Goal: Answer question/provide support: Share knowledge or assist other users

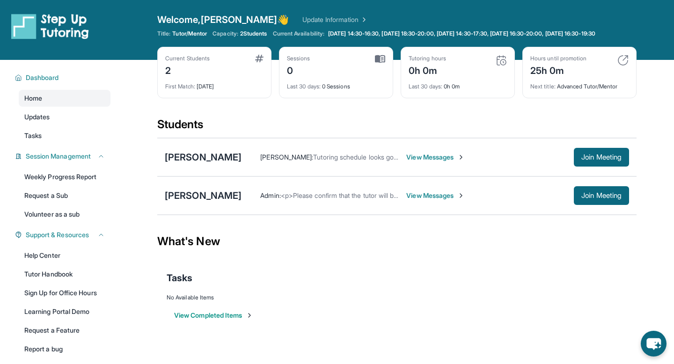
click at [450, 135] on div "Students" at bounding box center [396, 127] width 479 height 21
click at [252, 138] on div "Students" at bounding box center [396, 127] width 479 height 21
drag, startPoint x: 213, startPoint y: 134, endPoint x: 151, endPoint y: 131, distance: 62.3
click at [149, 130] on main "Current Students 2 First Match : [DATE] Sessions 0 Last 30 days : 0 Sessions Tu…" at bounding box center [397, 201] width 554 height 283
click at [259, 116] on div "Current Students 2 First Match : [DATE] Sessions 0 Last 30 days : 0 Sessions Tu…" at bounding box center [396, 82] width 479 height 70
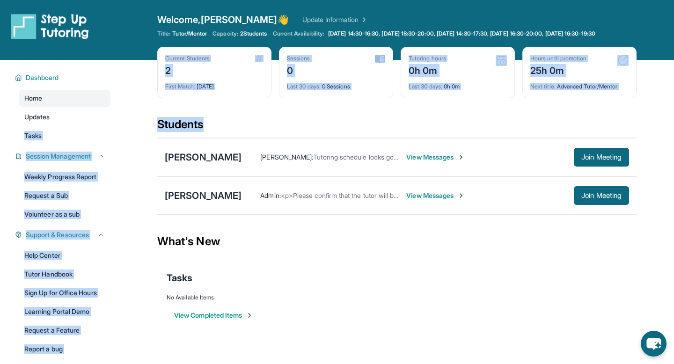
drag, startPoint x: 220, startPoint y: 130, endPoint x: 122, endPoint y: 131, distance: 98.2
click at [122, 131] on main "Current Students 2 First Match : [DATE] Sessions 0 Last 30 days : 0 Sessions Tu…" at bounding box center [397, 201] width 554 height 283
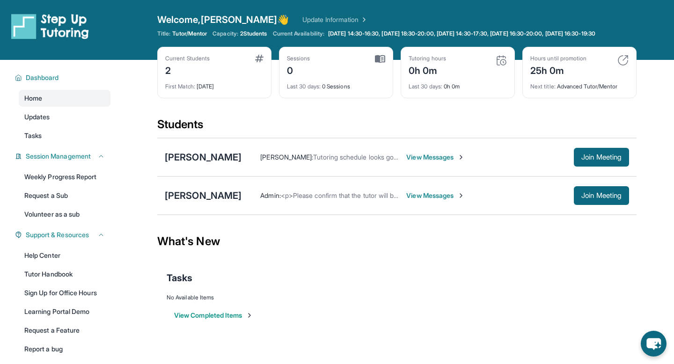
click at [246, 133] on div "Students" at bounding box center [396, 127] width 479 height 21
drag, startPoint x: 222, startPoint y: 130, endPoint x: 144, endPoint y: 123, distance: 78.9
click at [144, 124] on main "Current Students 2 First Match : [DATE] Sessions 0 Last 30 days : 0 Sessions Tu…" at bounding box center [397, 201] width 554 height 283
click at [251, 125] on div "Students" at bounding box center [396, 127] width 479 height 21
drag, startPoint x: 212, startPoint y: 127, endPoint x: 182, endPoint y: 125, distance: 30.5
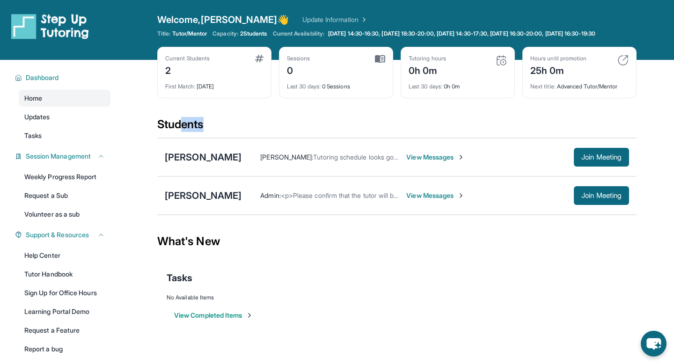
click at [182, 124] on div "Students" at bounding box center [396, 127] width 479 height 21
click at [182, 125] on div "Students" at bounding box center [396, 127] width 479 height 21
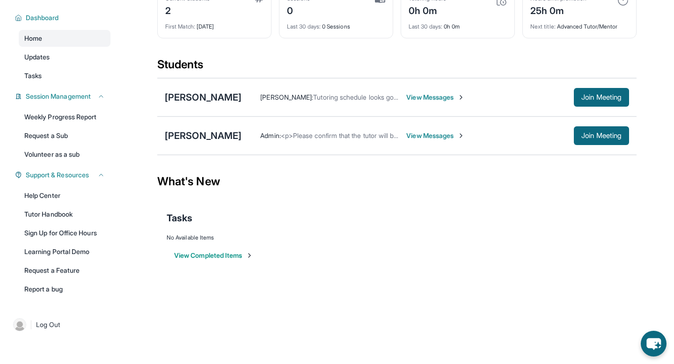
scroll to position [22, 0]
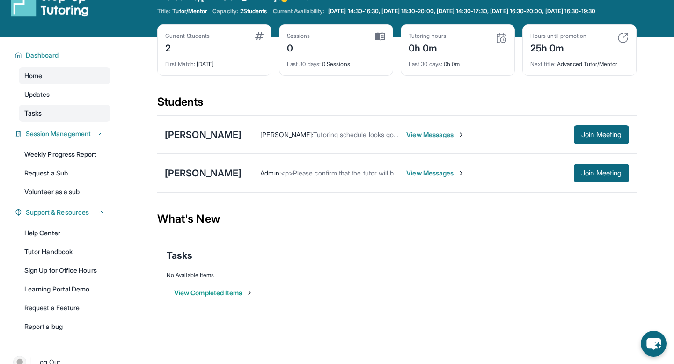
click at [62, 118] on link "Tasks" at bounding box center [65, 113] width 92 height 17
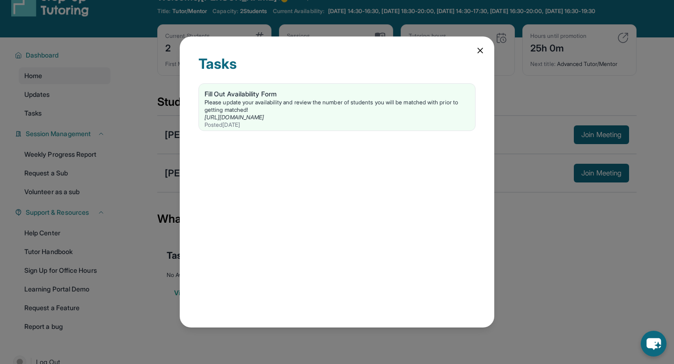
click at [477, 49] on icon at bounding box center [479, 50] width 9 height 9
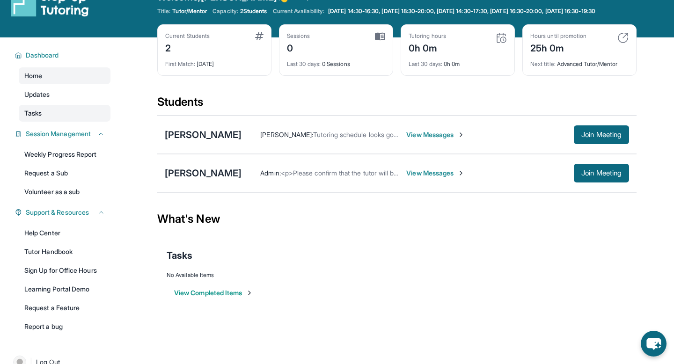
click at [62, 121] on link "Tasks" at bounding box center [65, 113] width 92 height 17
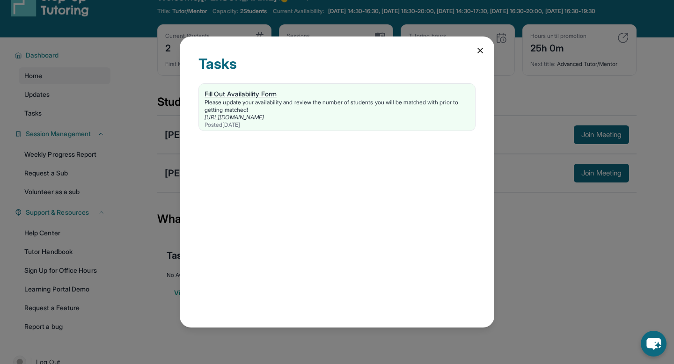
click at [254, 117] on link "[URL][DOMAIN_NAME]" at bounding box center [233, 117] width 59 height 7
click at [476, 51] on icon at bounding box center [479, 50] width 9 height 9
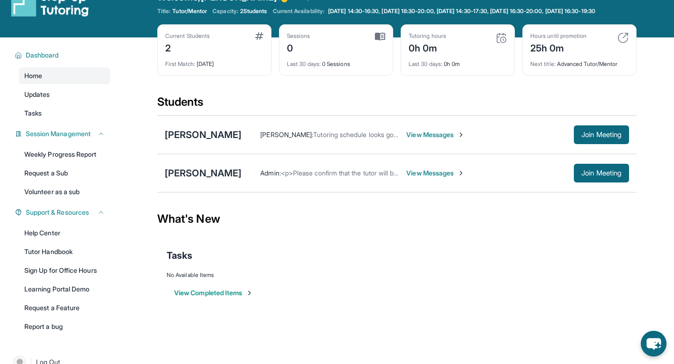
scroll to position [0, 0]
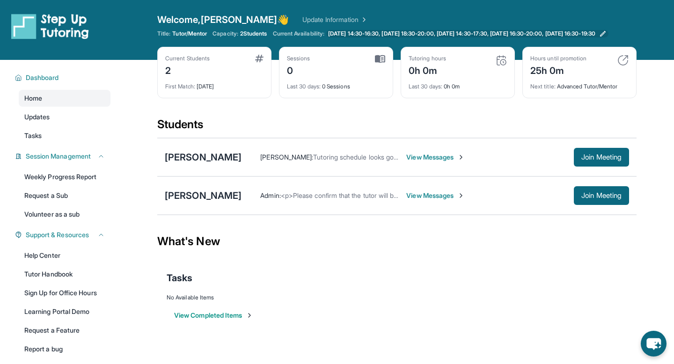
click at [498, 37] on span "[DATE] 14:30-16:30, [DATE] 18:30-20:00, [DATE] 14:30-17:30, [DATE] 16:30-20:00,…" at bounding box center [461, 33] width 267 height 7
click at [445, 162] on span "View Messages" at bounding box center [435, 156] width 58 height 9
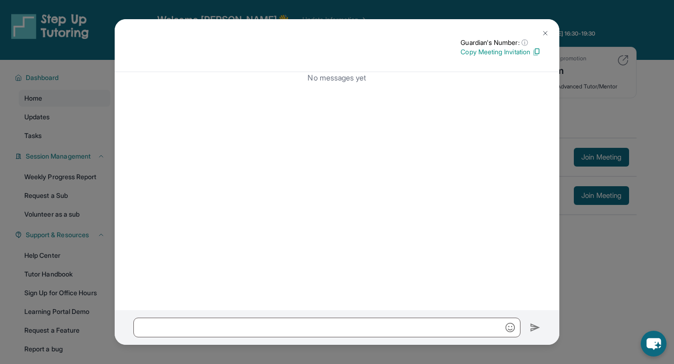
click at [549, 29] on button at bounding box center [545, 33] width 19 height 19
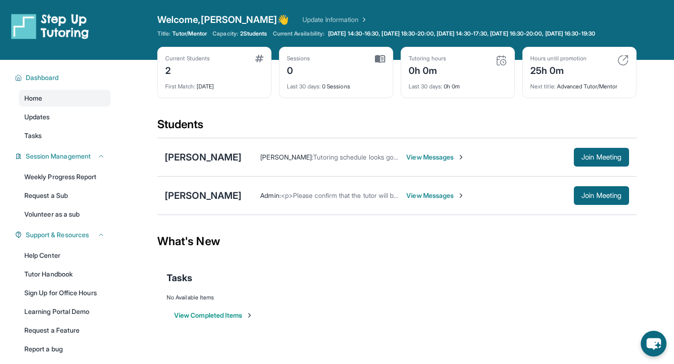
click at [421, 200] on span "View Messages" at bounding box center [435, 195] width 58 height 9
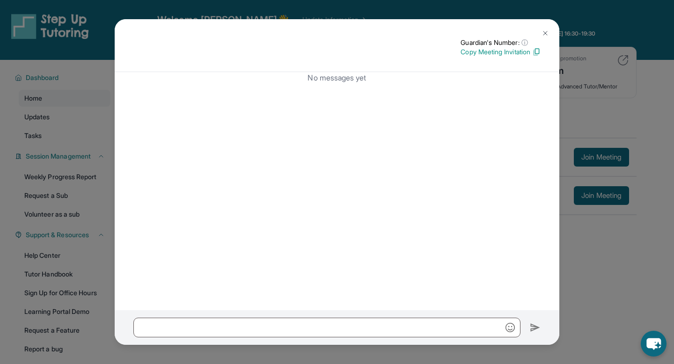
click at [545, 33] on img at bounding box center [544, 32] width 7 height 7
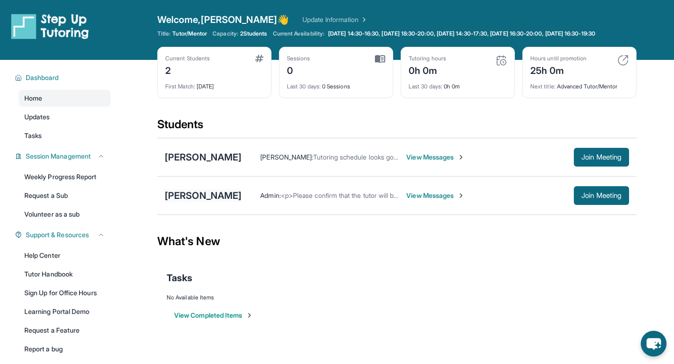
click at [196, 201] on div "[PERSON_NAME]" at bounding box center [203, 195] width 77 height 13
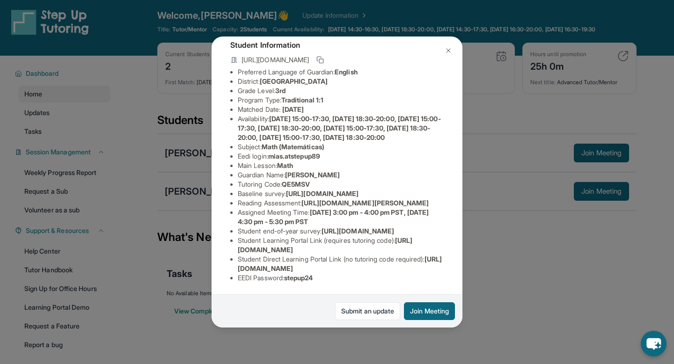
scroll to position [5, 0]
click at [510, 278] on div "[PERSON_NAME] Guardian: [PERSON_NAME] Student Information [URL][DOMAIN_NAME] Pr…" at bounding box center [337, 182] width 674 height 364
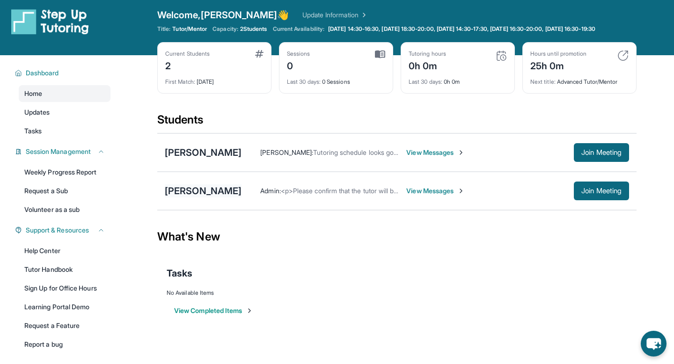
click at [194, 197] on div "[PERSON_NAME]" at bounding box center [203, 190] width 77 height 13
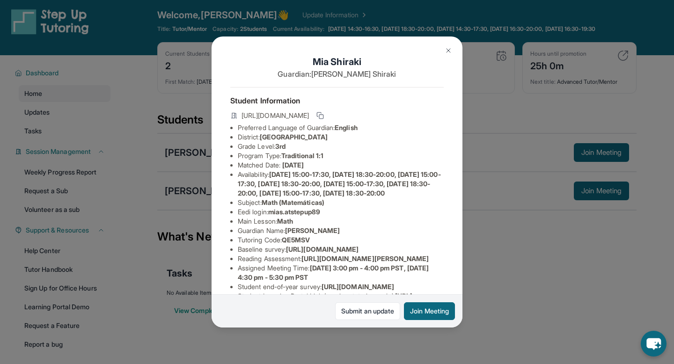
click at [492, 210] on div "[PERSON_NAME] Guardian: [PERSON_NAME] Student Information [URL][DOMAIN_NAME] Pr…" at bounding box center [337, 182] width 674 height 364
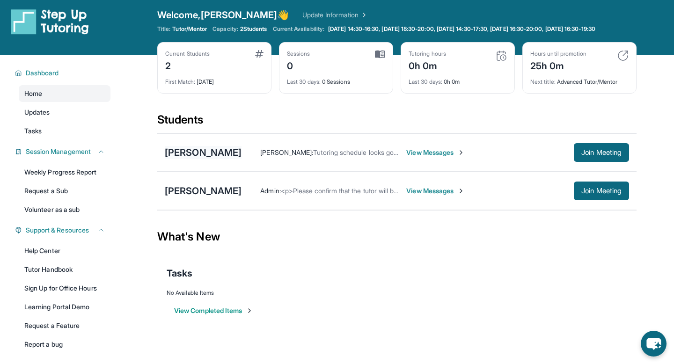
click at [193, 159] on div "[PERSON_NAME]" at bounding box center [203, 152] width 77 height 13
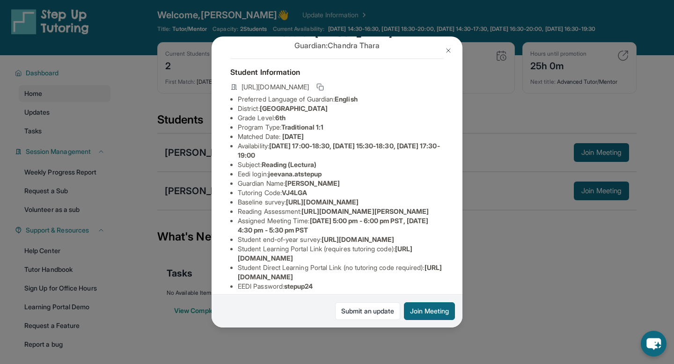
scroll to position [29, 0]
click at [358, 205] on span "[URL][DOMAIN_NAME]" at bounding box center [322, 201] width 72 height 8
click at [472, 230] on div "[PERSON_NAME] Guardian: [PERSON_NAME] Student Information [URL][DOMAIN_NAME] Pr…" at bounding box center [337, 182] width 674 height 364
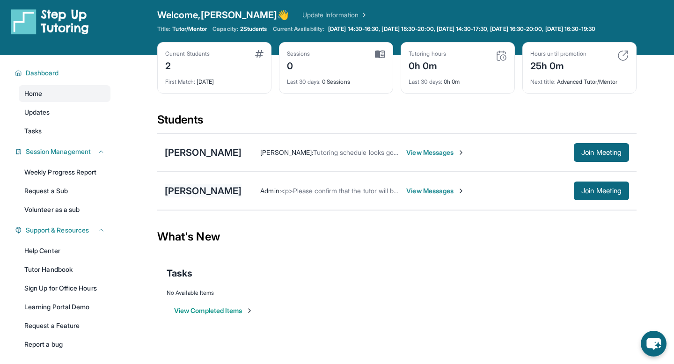
click at [202, 197] on div "[PERSON_NAME]" at bounding box center [203, 190] width 77 height 13
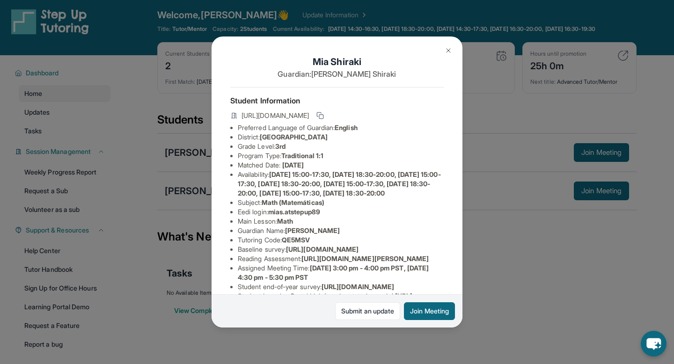
click at [469, 240] on div "[PERSON_NAME] Guardian: [PERSON_NAME] Student Information [URL][DOMAIN_NAME] Pr…" at bounding box center [337, 182] width 674 height 364
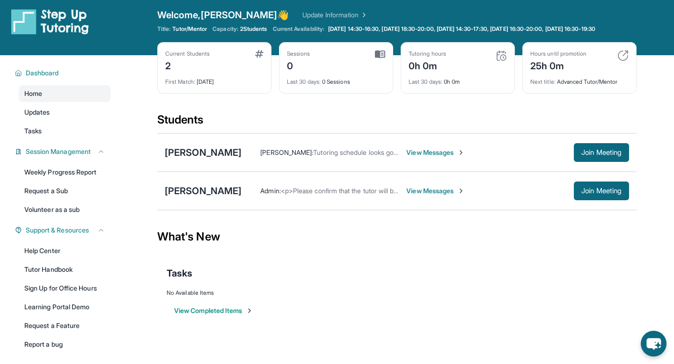
click at [208, 167] on div "[PERSON_NAME] : Tutoring schedule looks good. If we are good, we can start [DAT…" at bounding box center [396, 152] width 479 height 38
click at [211, 152] on div "[PERSON_NAME] : Tutoring schedule looks good. If we are good, we can start [DAT…" at bounding box center [396, 152] width 479 height 38
click at [212, 159] on div "[PERSON_NAME]" at bounding box center [203, 152] width 77 height 13
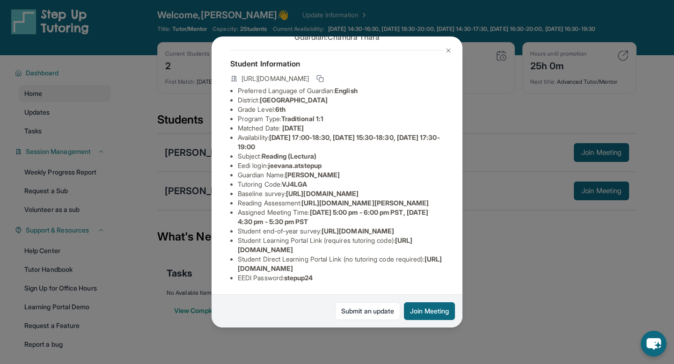
scroll to position [121, 0]
click at [489, 261] on div "[PERSON_NAME] Guardian: [PERSON_NAME] Student Information [URL][DOMAIN_NAME] Pr…" at bounding box center [337, 182] width 674 height 364
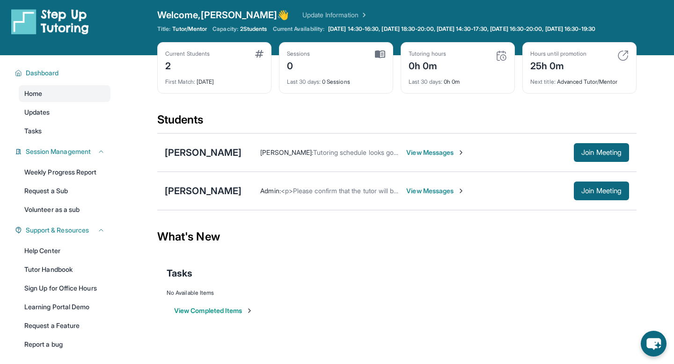
scroll to position [0, 0]
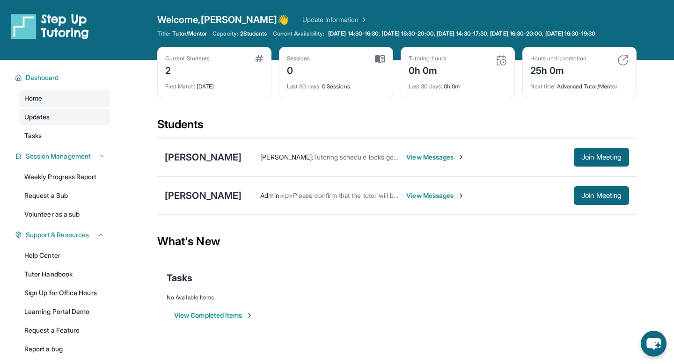
click at [50, 122] on span "Updates" at bounding box center [37, 116] width 26 height 9
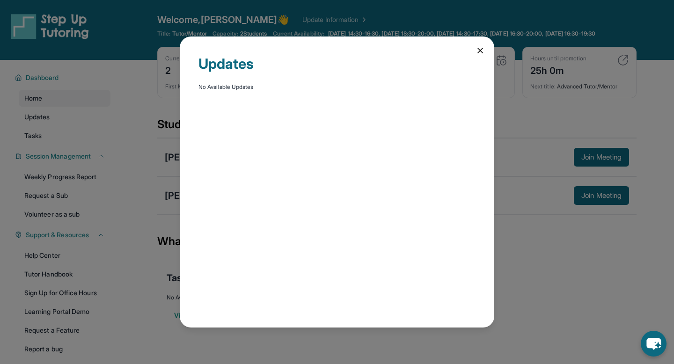
click at [480, 47] on icon at bounding box center [479, 50] width 9 height 9
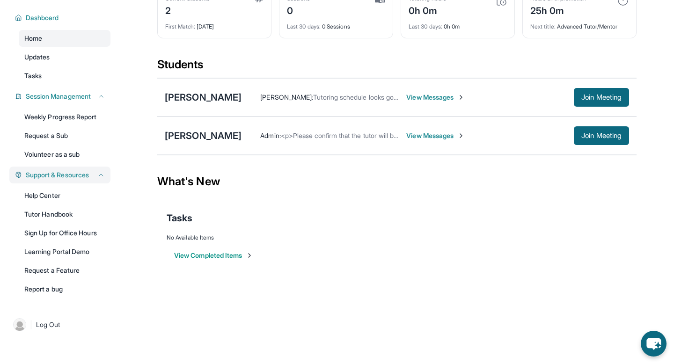
scroll to position [65, 0]
click at [68, 194] on link "Help Center" at bounding box center [65, 195] width 92 height 17
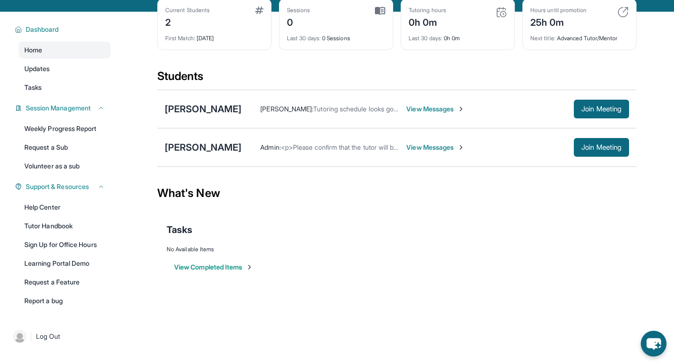
scroll to position [49, 0]
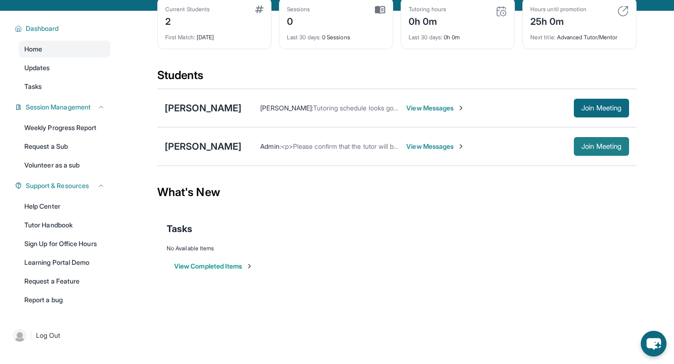
click at [573, 156] on button "Join Meeting" at bounding box center [600, 146] width 55 height 19
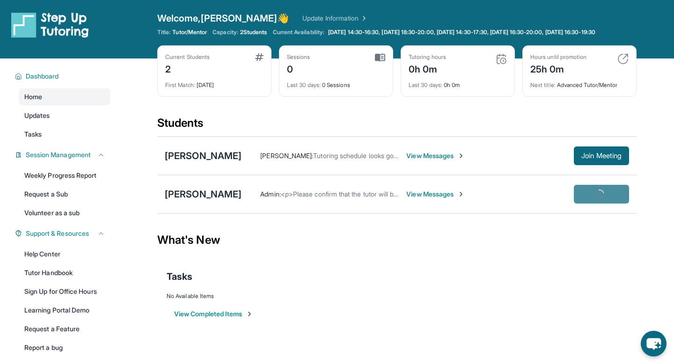
scroll to position [0, 0]
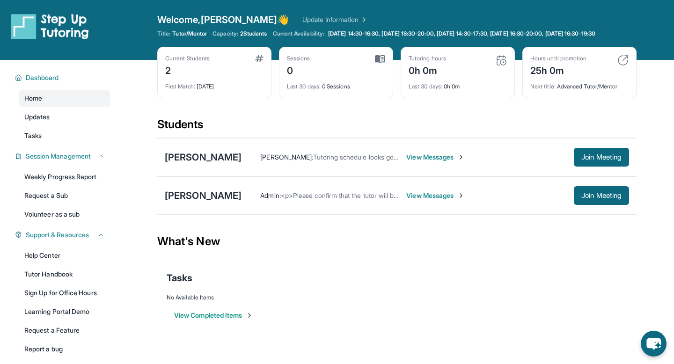
click at [455, 245] on div "What's New" at bounding box center [396, 241] width 479 height 41
click at [185, 126] on div "Students" at bounding box center [396, 127] width 479 height 21
click at [191, 136] on div "Students" at bounding box center [396, 127] width 479 height 21
click at [203, 160] on div "[PERSON_NAME]" at bounding box center [203, 157] width 77 height 13
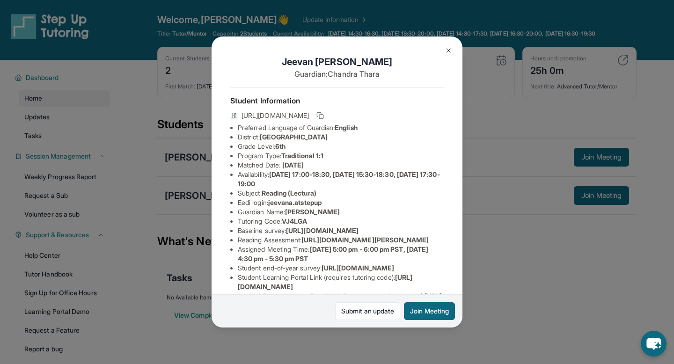
scroll to position [121, 0]
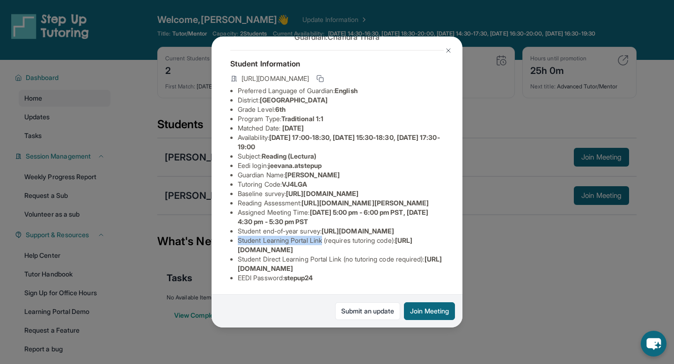
drag, startPoint x: 239, startPoint y: 241, endPoint x: 326, endPoint y: 243, distance: 87.0
click at [326, 243] on li "Student Learning Portal Link (requires tutoring code) : [URL][DOMAIN_NAME]" at bounding box center [341, 245] width 206 height 19
drag, startPoint x: 236, startPoint y: 251, endPoint x: 406, endPoint y: 247, distance: 169.8
click at [407, 248] on ul "Preferred Language of Guardian: English District: [GEOGRAPHIC_DATA] Grade Level…" at bounding box center [336, 184] width 213 height 196
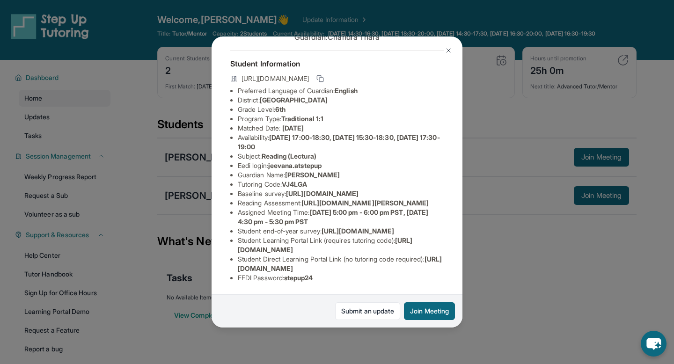
copy span "[URL][DOMAIN_NAME]"
drag, startPoint x: 287, startPoint y: 111, endPoint x: 313, endPoint y: 110, distance: 26.7
click at [314, 180] on li "Tutoring Code : VJ4LGA" at bounding box center [341, 184] width 206 height 9
copy span "VJ4LGA"
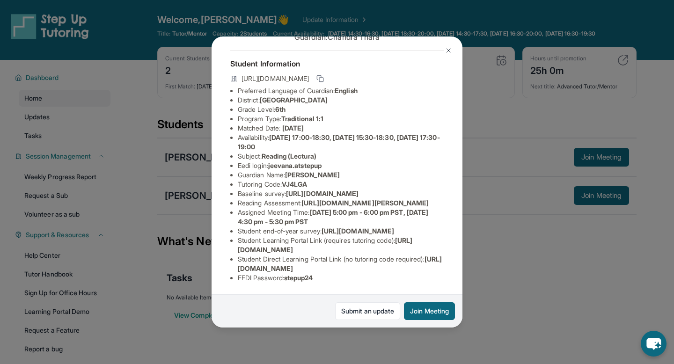
click at [359, 253] on li "Student Learning Portal Link (requires tutoring code) : [URL][DOMAIN_NAME]" at bounding box center [341, 245] width 206 height 19
click at [490, 208] on div "[PERSON_NAME] Guardian: [PERSON_NAME] Student Information [URL][DOMAIN_NAME] Pr…" at bounding box center [337, 182] width 674 height 364
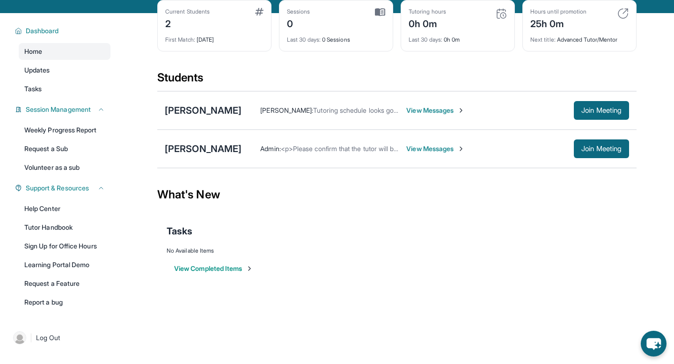
scroll to position [0, 0]
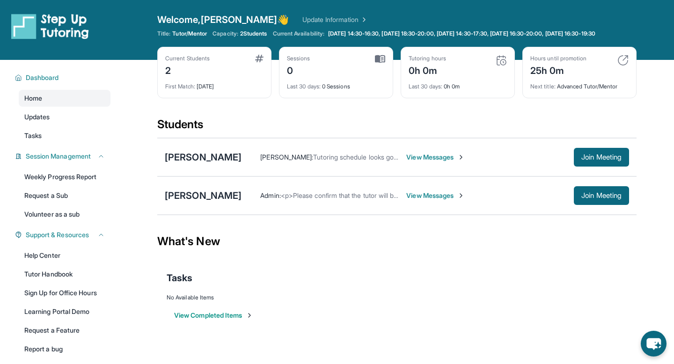
click at [168, 77] on div "2" at bounding box center [187, 69] width 44 height 15
